Goal: Check status: Check status

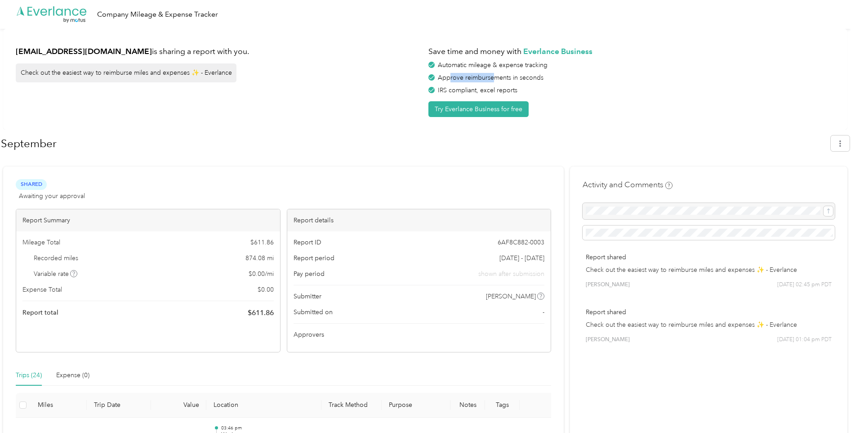
drag, startPoint x: 453, startPoint y: 79, endPoint x: 496, endPoint y: 77, distance: 43.2
click at [496, 77] on span "Approve reimbursements in seconds" at bounding box center [491, 78] width 106 height 8
drag, startPoint x: 496, startPoint y: 77, endPoint x: 593, endPoint y: 92, distance: 97.3
click at [593, 92] on div "IRS compliant, excel reports" at bounding box center [631, 89] width 406 height 9
click at [633, 210] on div at bounding box center [709, 211] width 252 height 16
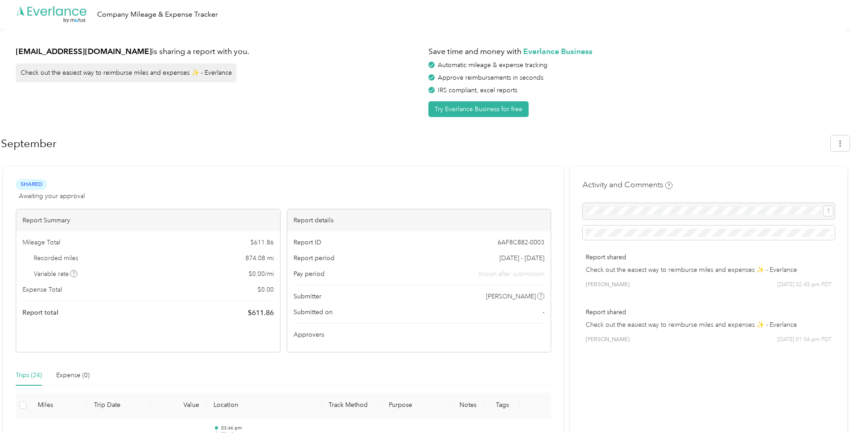
click at [835, 212] on div at bounding box center [709, 211] width 252 height 16
click at [769, 210] on div at bounding box center [709, 211] width 252 height 16
click at [254, 145] on h1 "September" at bounding box center [413, 144] width 824 height 22
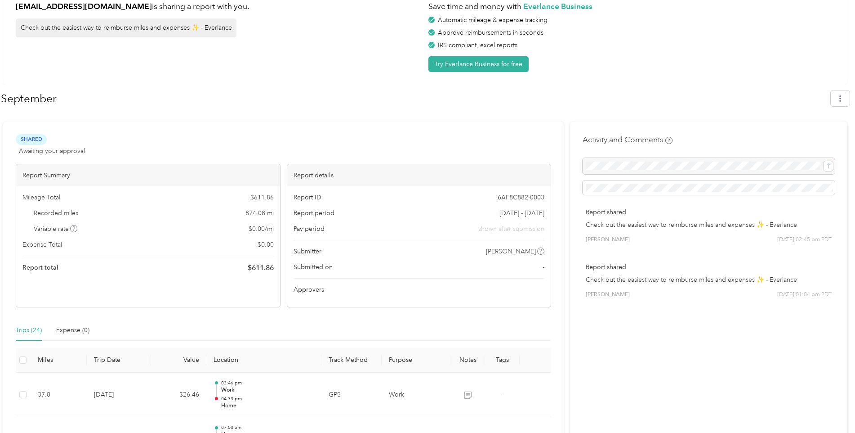
scroll to position [90, 0]
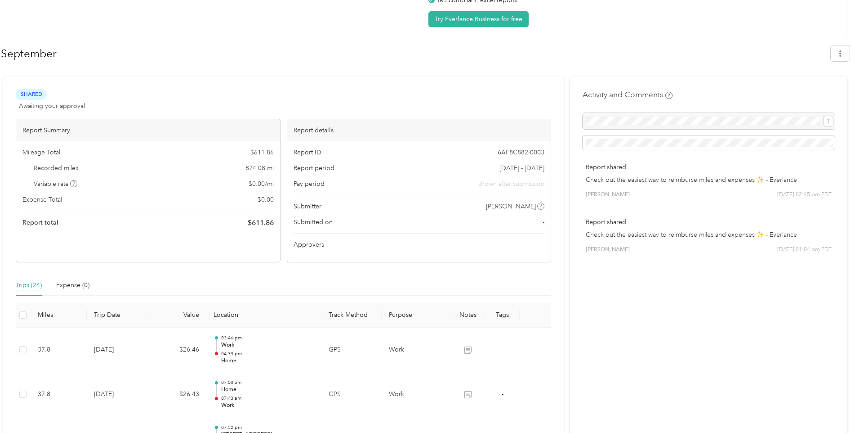
click at [303, 245] on span "Approvers" at bounding box center [309, 244] width 31 height 9
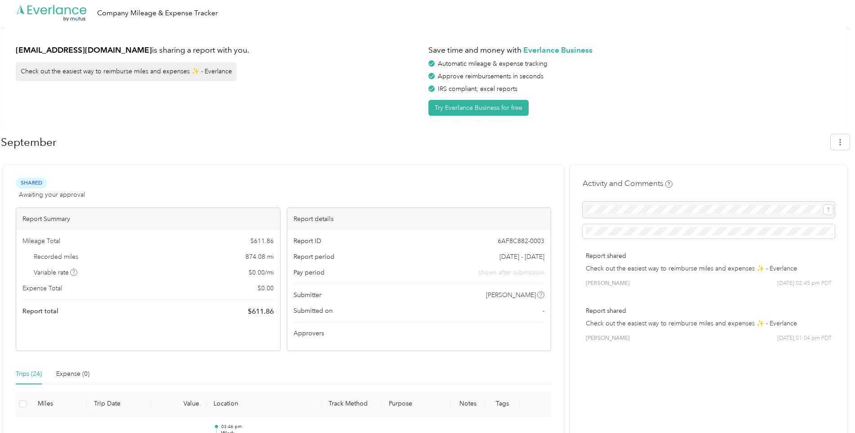
scroll to position [0, 0]
click at [183, 72] on div "Check out the easiest way to reimburse miles and expenses ✨ - Everlance" at bounding box center [126, 72] width 221 height 19
click at [643, 212] on div at bounding box center [709, 211] width 252 height 16
click at [843, 142] on icon "button" at bounding box center [840, 143] width 6 height 6
click at [352, 184] on div "Shared Awaiting your approval View activity & comments" at bounding box center [283, 190] width 535 height 22
